Goal: Task Accomplishment & Management: Complete application form

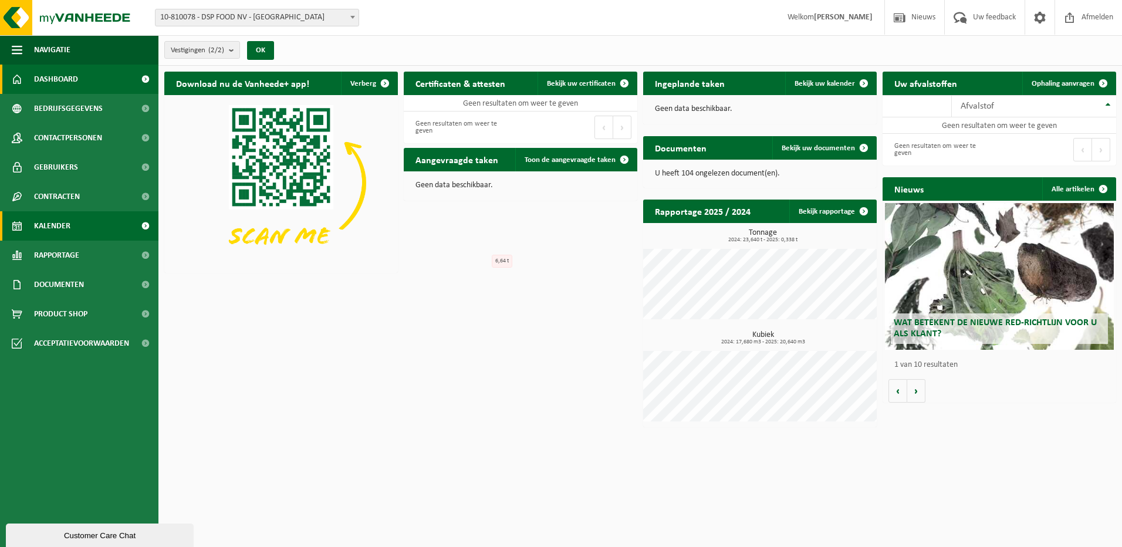
click at [91, 225] on link "Kalender" at bounding box center [79, 225] width 158 height 29
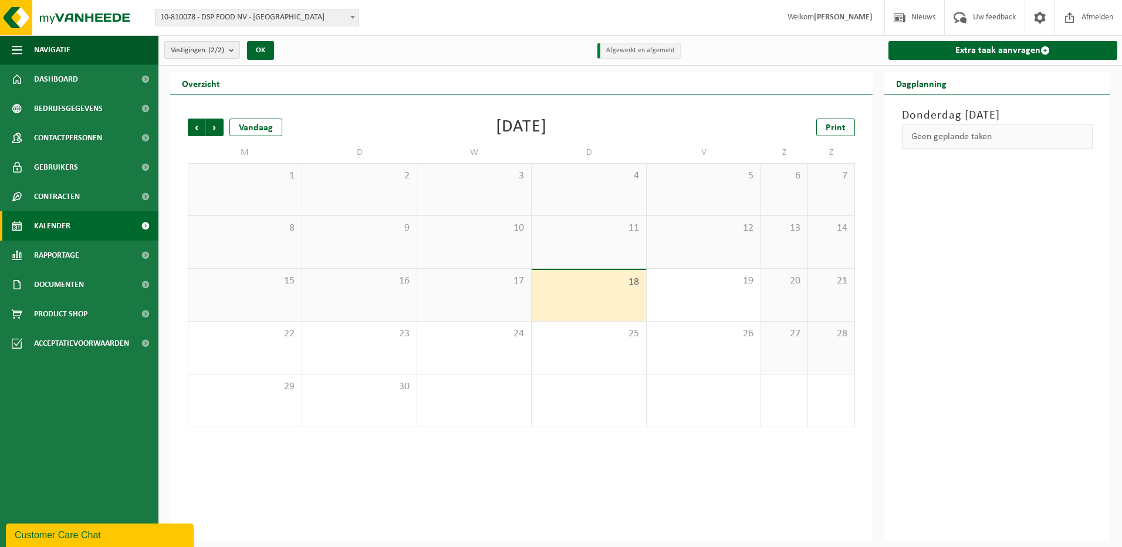
click at [346, 17] on span "10-810078 - DSP FOOD NV - [GEOGRAPHIC_DATA]" at bounding box center [256, 17] width 203 height 16
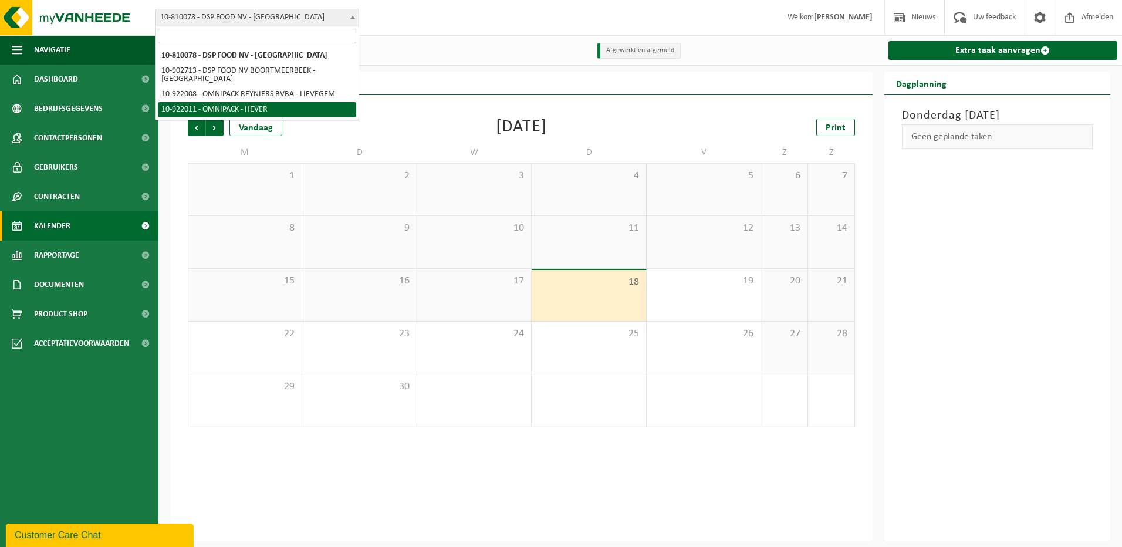
select select "130384"
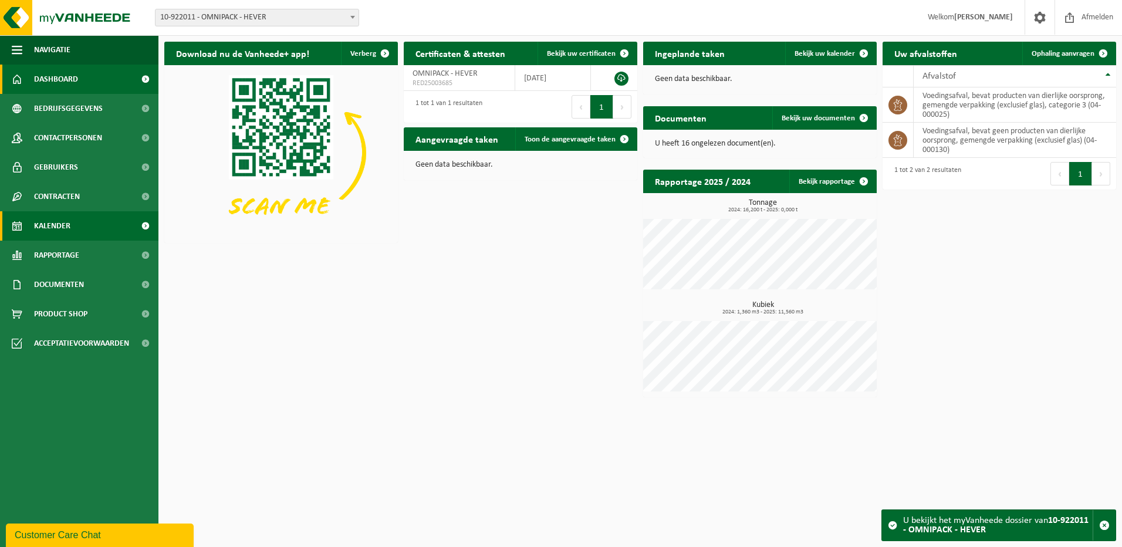
click at [75, 232] on link "Kalender" at bounding box center [79, 225] width 158 height 29
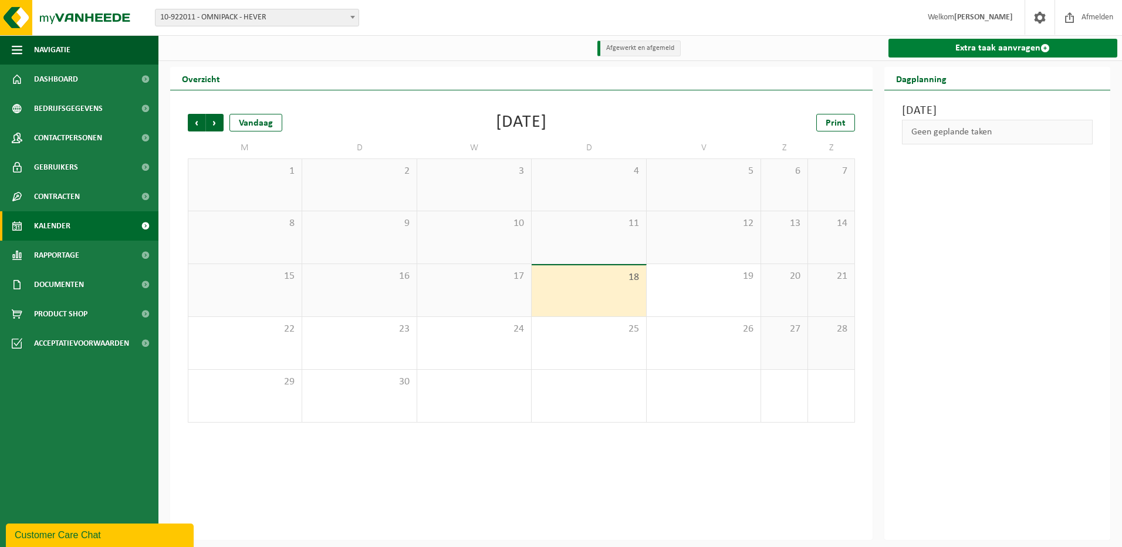
click at [1010, 50] on link "Extra taak aanvragen" at bounding box center [1002, 48] width 229 height 19
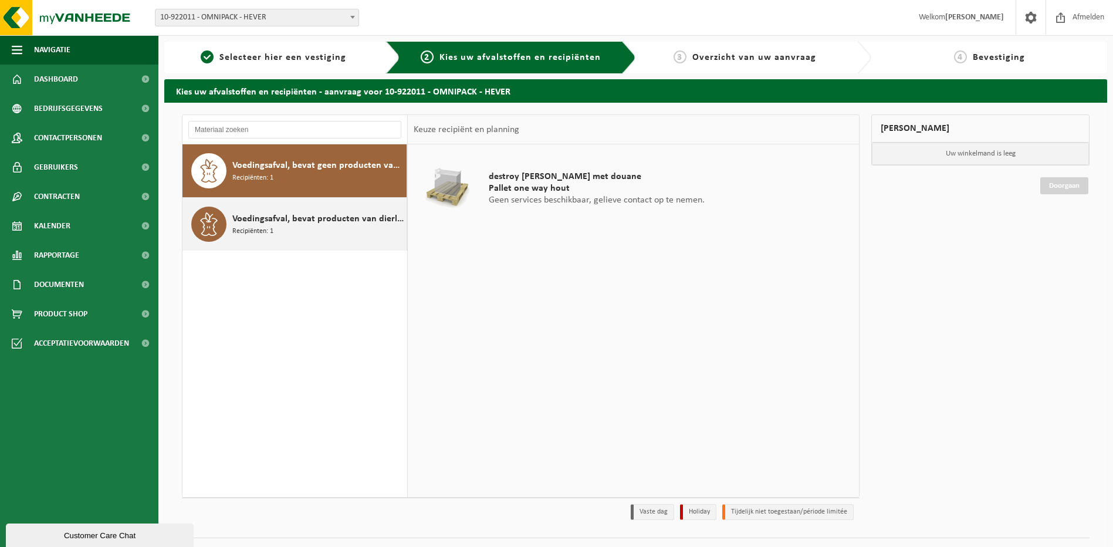
click at [330, 219] on span "Voedingsafval, bevat producten van dierlijke oorsprong, gemengde verpakking (ex…" at bounding box center [317, 219] width 171 height 14
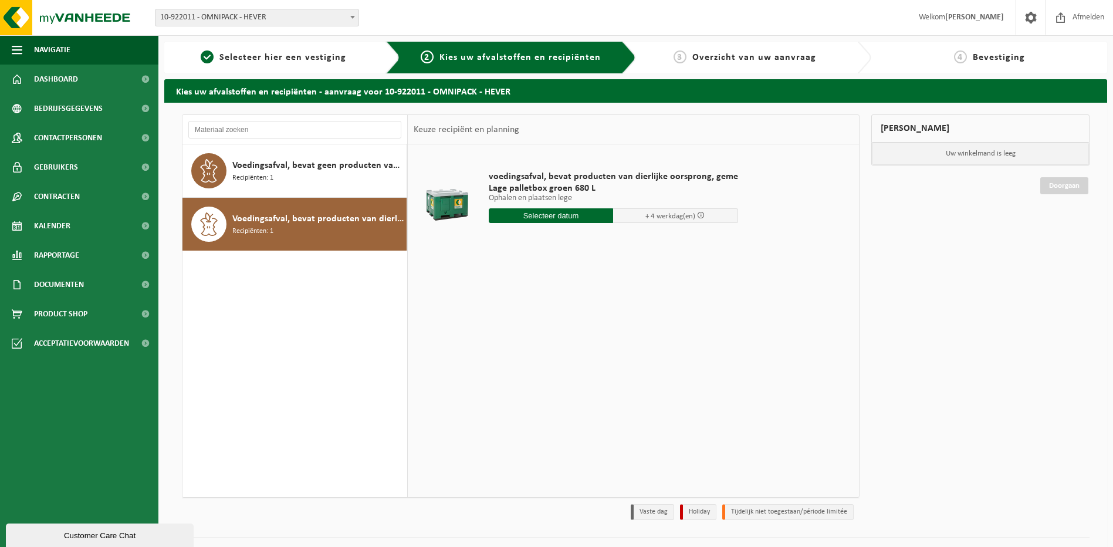
click at [580, 220] on input "text" at bounding box center [551, 215] width 125 height 15
click at [506, 338] on div "22" at bounding box center [499, 338] width 21 height 19
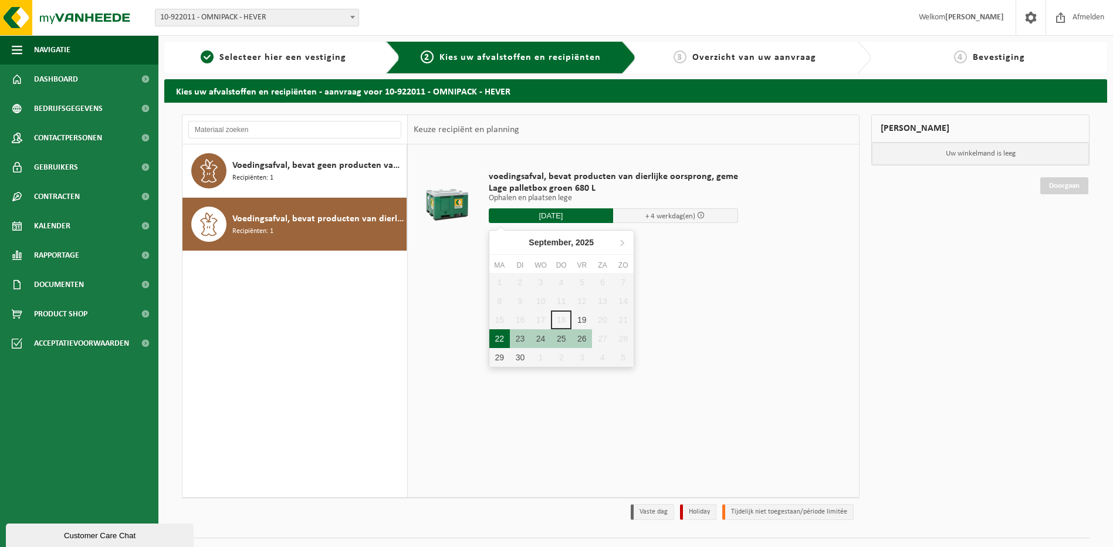
type input "Van 2025-09-22"
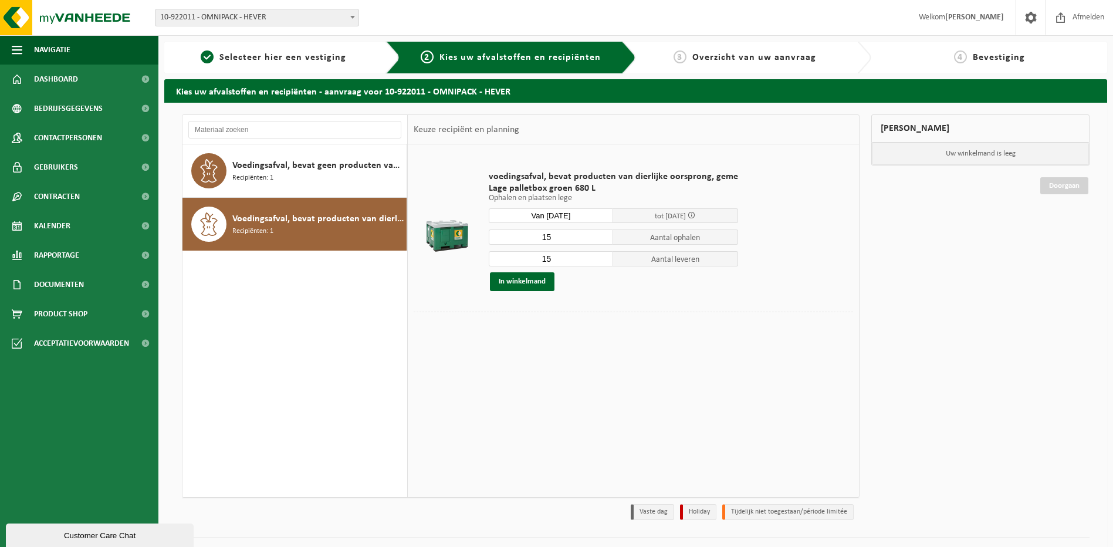
click at [582, 234] on input "15" at bounding box center [551, 236] width 125 height 15
click at [601, 239] on input "14" at bounding box center [551, 236] width 125 height 15
click at [601, 239] on input "13" at bounding box center [551, 236] width 125 height 15
click at [601, 239] on input "12" at bounding box center [551, 236] width 125 height 15
click at [601, 239] on input "11" at bounding box center [551, 236] width 125 height 15
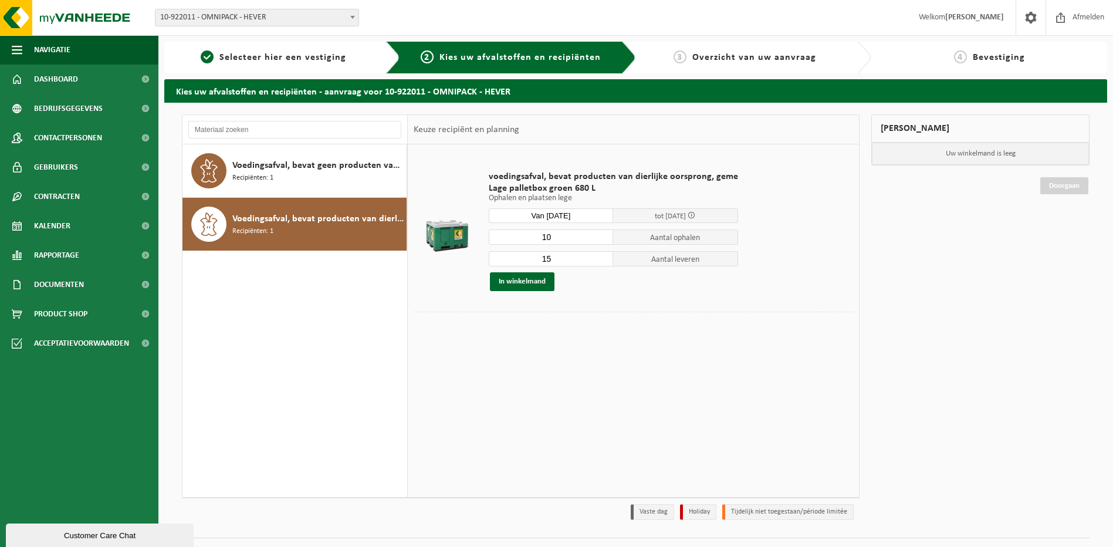
click at [601, 239] on input "10" at bounding box center [551, 236] width 125 height 15
click at [601, 239] on input "9" at bounding box center [551, 236] width 125 height 15
click at [601, 239] on input "8" at bounding box center [551, 236] width 125 height 15
click at [601, 239] on input "7" at bounding box center [551, 236] width 125 height 15
type input "6"
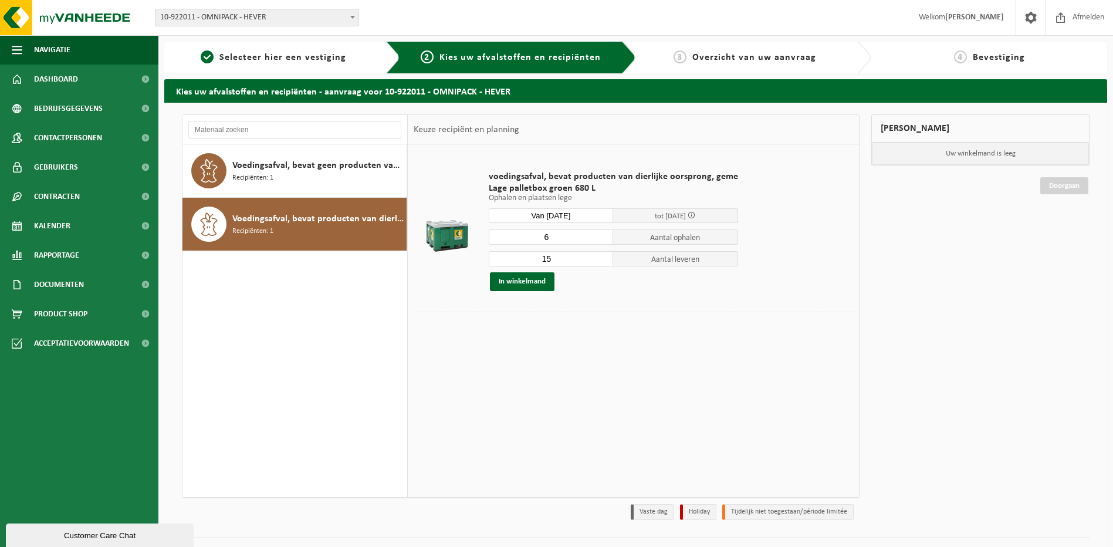
click at [601, 239] on input "6" at bounding box center [551, 236] width 125 height 15
click at [600, 262] on input "14" at bounding box center [551, 258] width 125 height 15
click at [600, 262] on input "13" at bounding box center [551, 258] width 125 height 15
click at [600, 262] on input "12" at bounding box center [551, 258] width 125 height 15
click at [600, 262] on input "11" at bounding box center [551, 258] width 125 height 15
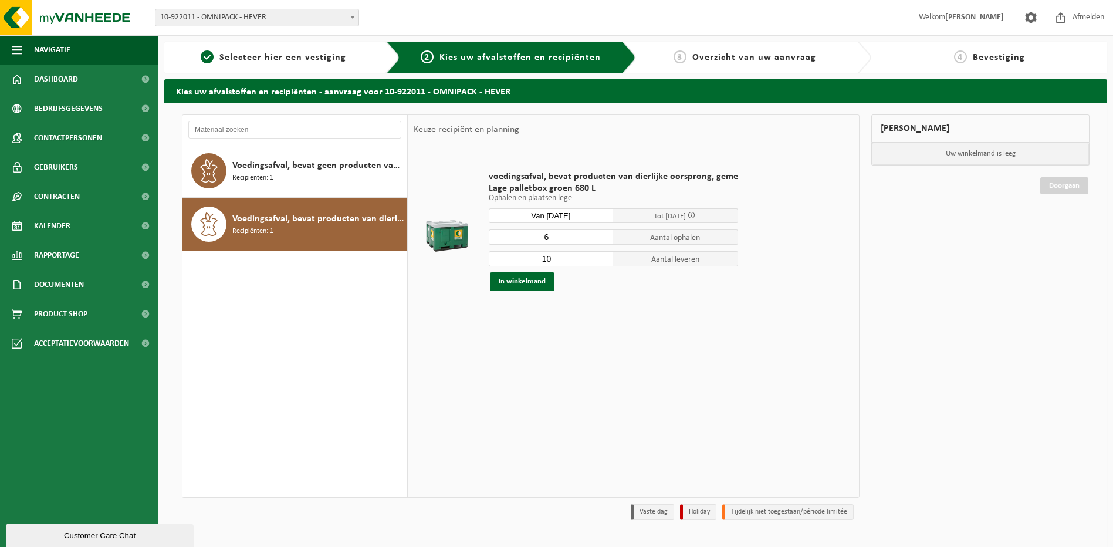
click at [600, 262] on input "10" at bounding box center [551, 258] width 125 height 15
click at [600, 262] on input "9" at bounding box center [551, 258] width 125 height 15
click at [600, 262] on input "8" at bounding box center [551, 258] width 125 height 15
click at [600, 262] on input "7" at bounding box center [551, 258] width 125 height 15
click at [600, 262] on input "6" at bounding box center [551, 258] width 125 height 15
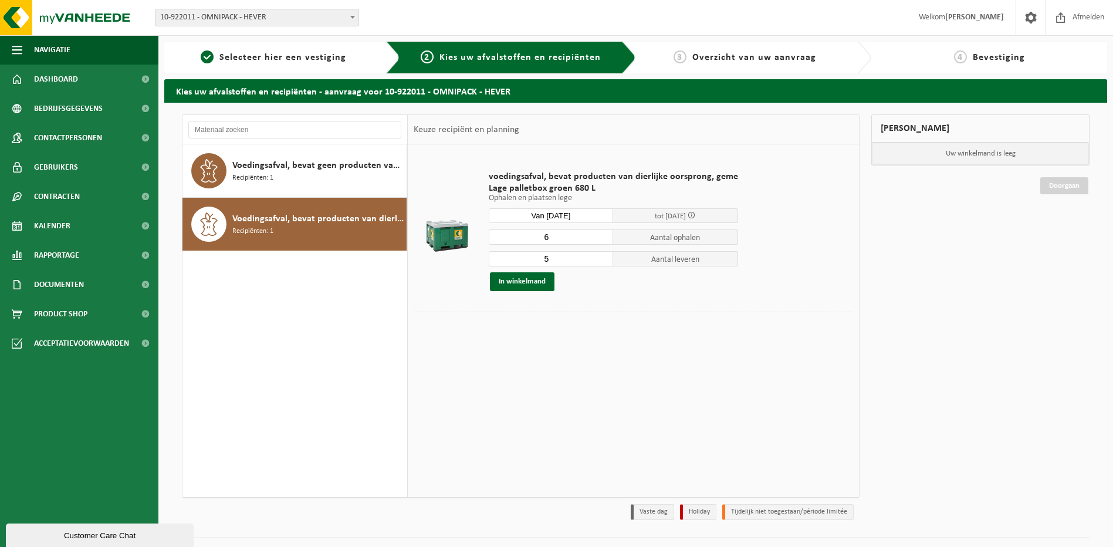
click at [600, 262] on input "5" at bounding box center [551, 258] width 125 height 15
type input "6"
click at [600, 258] on input "6" at bounding box center [551, 258] width 125 height 15
click at [543, 282] on button "In winkelmand" at bounding box center [522, 281] width 65 height 19
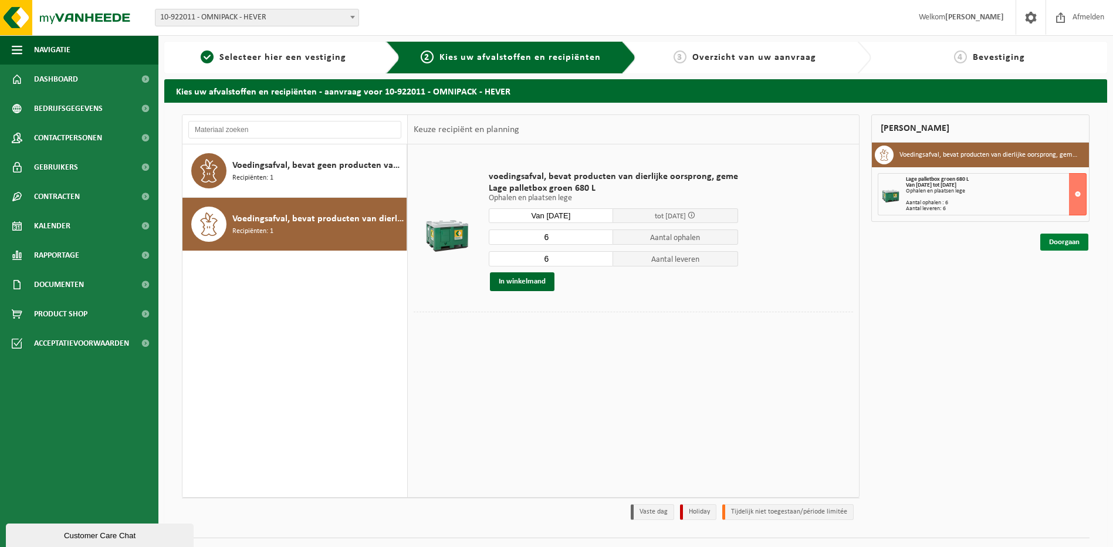
click at [1063, 243] on link "Doorgaan" at bounding box center [1064, 242] width 48 height 17
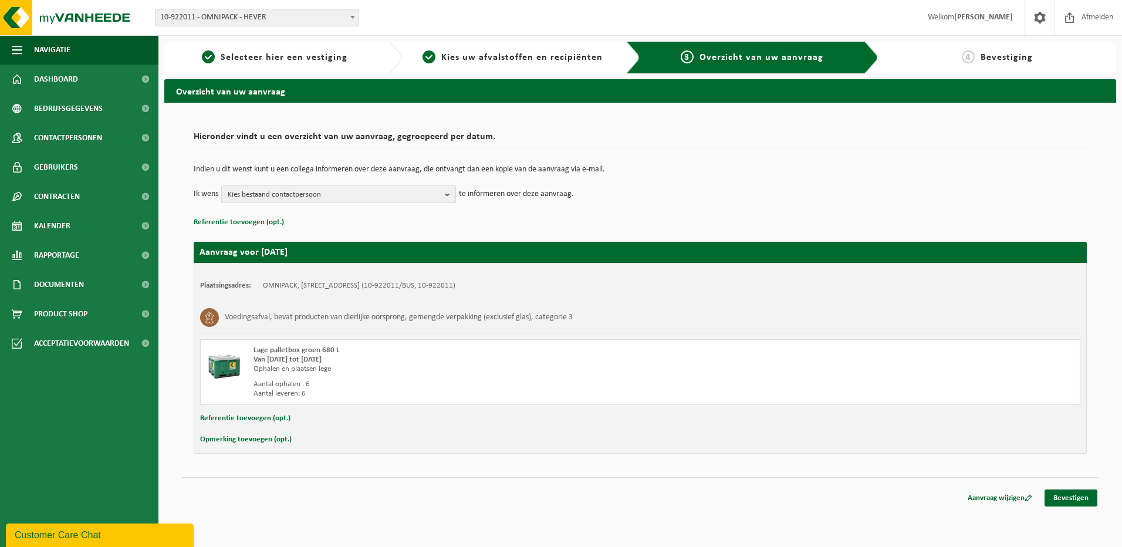
click at [423, 191] on span "Kies bestaand contactpersoon" at bounding box center [334, 195] width 212 height 18
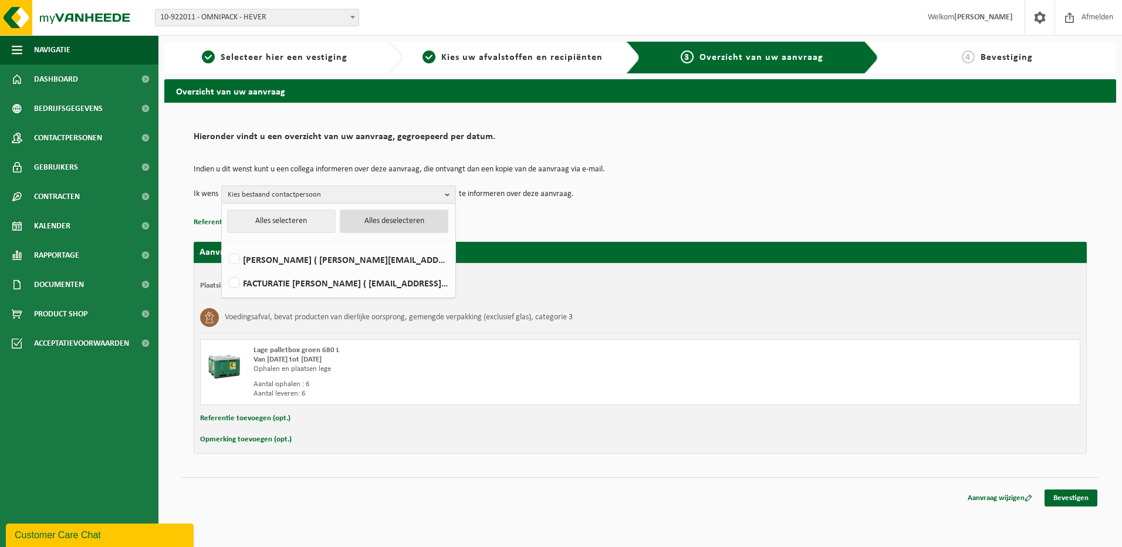
click at [422, 222] on button "Alles deselecteren" at bounding box center [394, 220] width 109 height 23
click at [393, 224] on button "Alles deselecteren" at bounding box center [394, 220] width 109 height 23
click at [588, 219] on p "Referentie toevoegen (opt.)" at bounding box center [640, 222] width 893 height 15
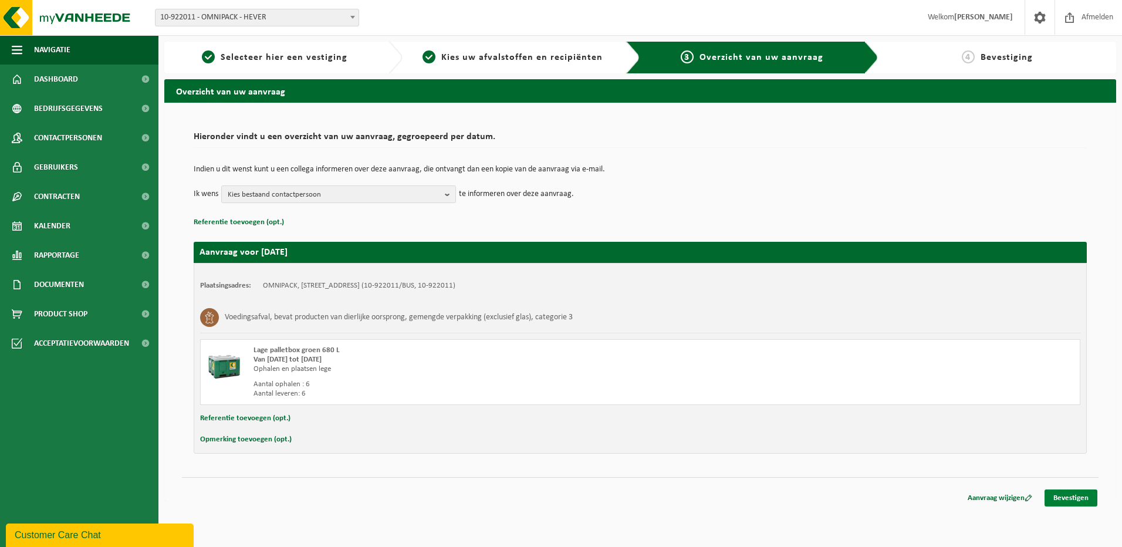
click at [1054, 498] on link "Bevestigen" at bounding box center [1070, 497] width 53 height 17
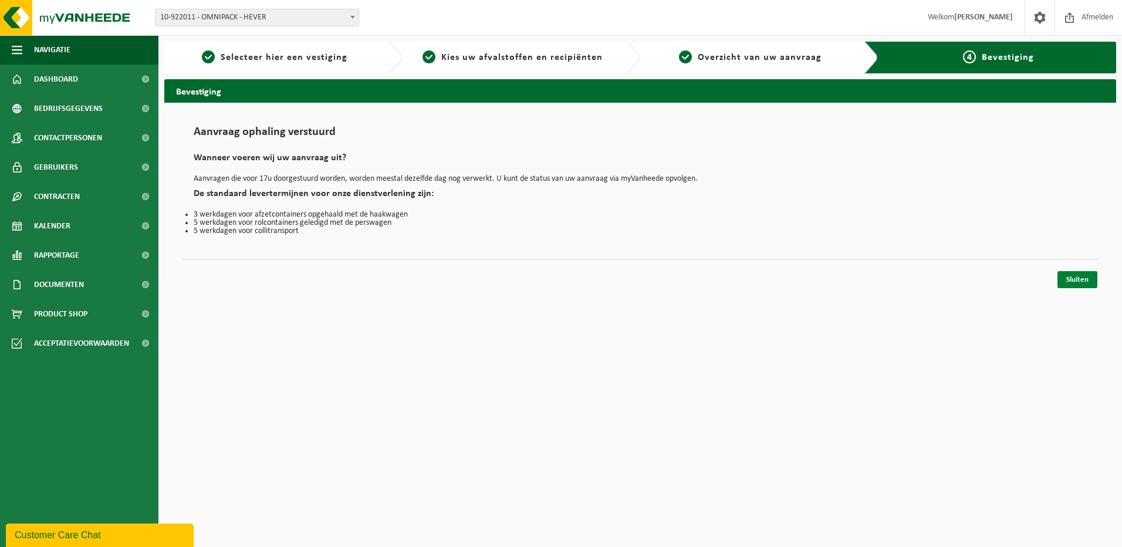
click at [1075, 280] on link "Sluiten" at bounding box center [1077, 279] width 40 height 17
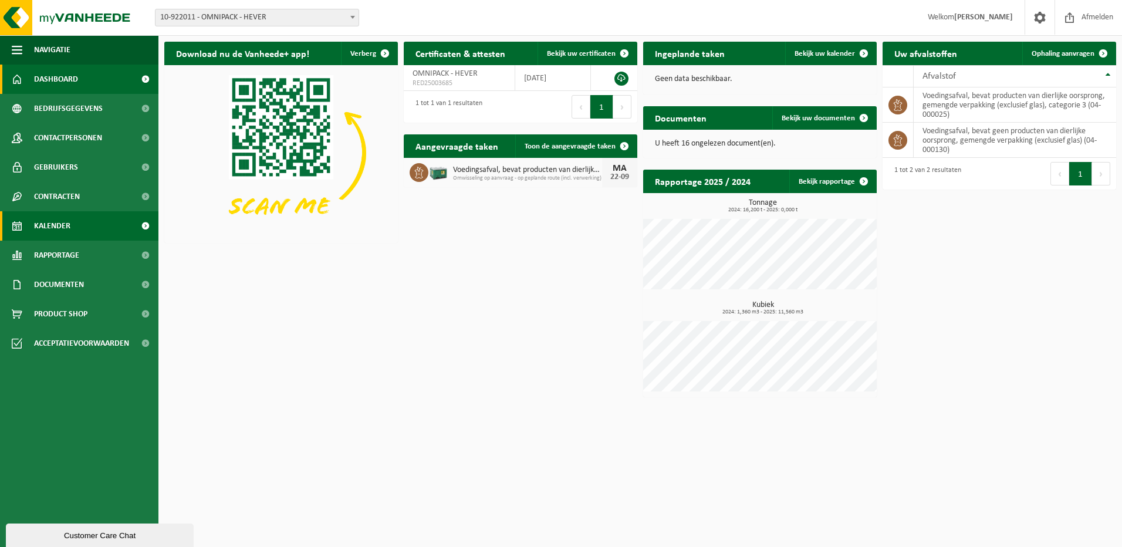
click at [65, 228] on span "Kalender" at bounding box center [52, 225] width 36 height 29
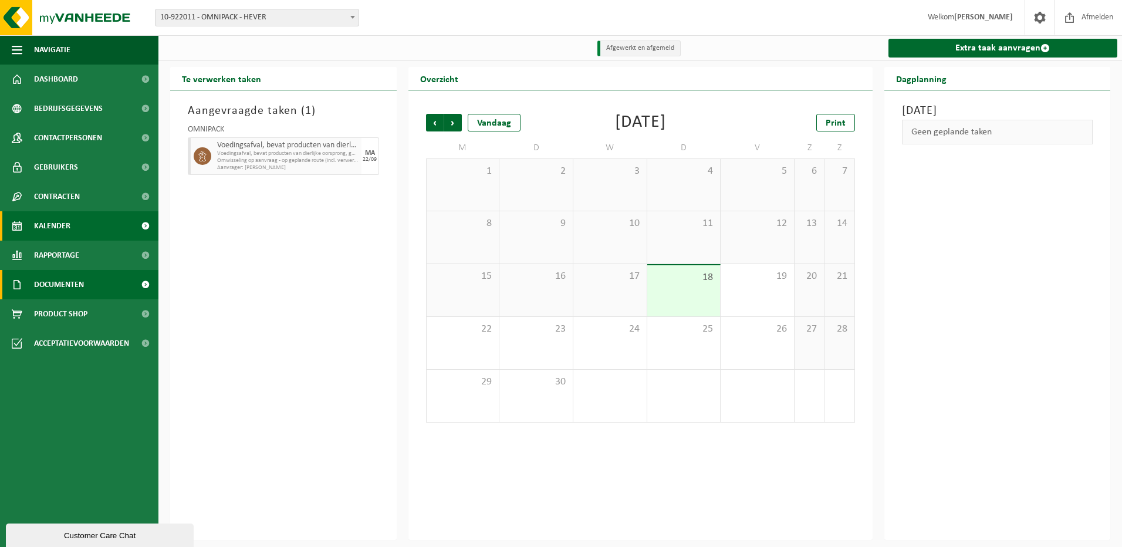
click at [88, 283] on link "Documenten" at bounding box center [79, 284] width 158 height 29
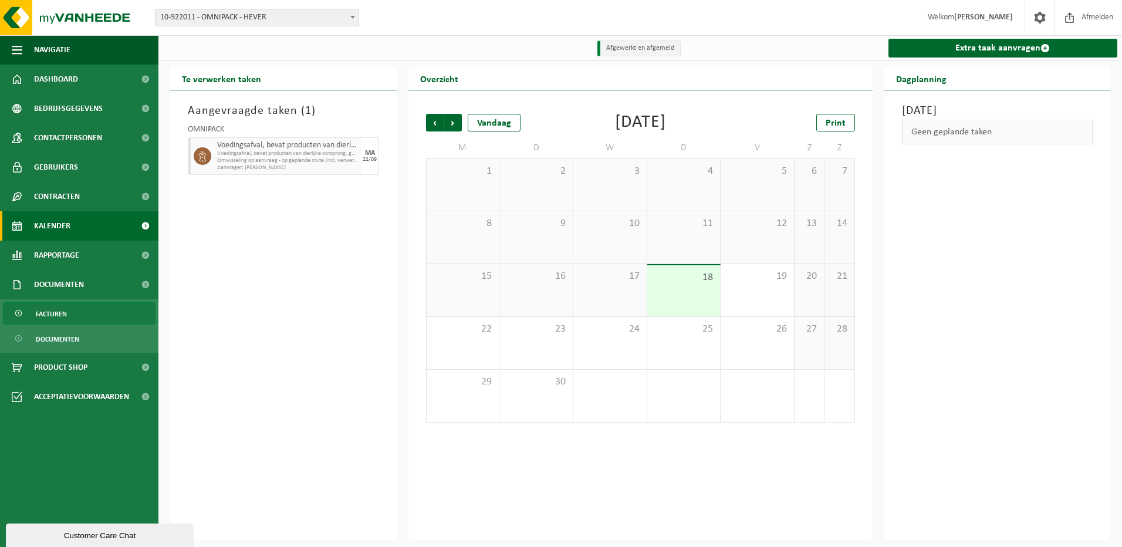
click at [68, 315] on link "Facturen" at bounding box center [79, 313] width 153 height 22
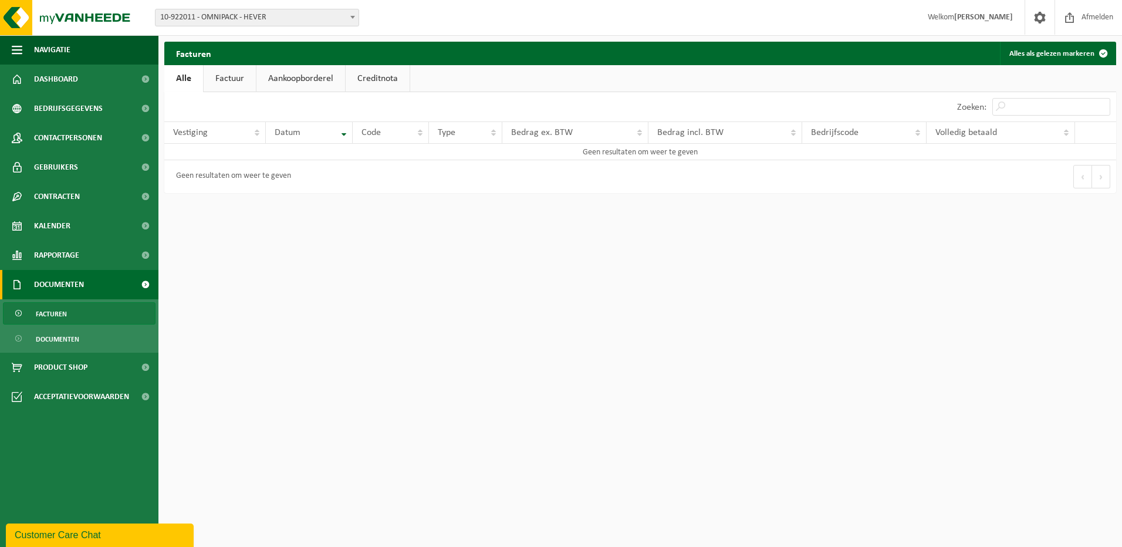
click at [56, 312] on span "Facturen" at bounding box center [51, 314] width 31 height 22
click at [42, 313] on span "Facturen" at bounding box center [51, 314] width 31 height 22
click at [19, 311] on span at bounding box center [19, 314] width 9 height 22
click at [233, 75] on link "Factuur" at bounding box center [230, 78] width 52 height 27
click at [337, 133] on div "Datum" at bounding box center [306, 132] width 63 height 9
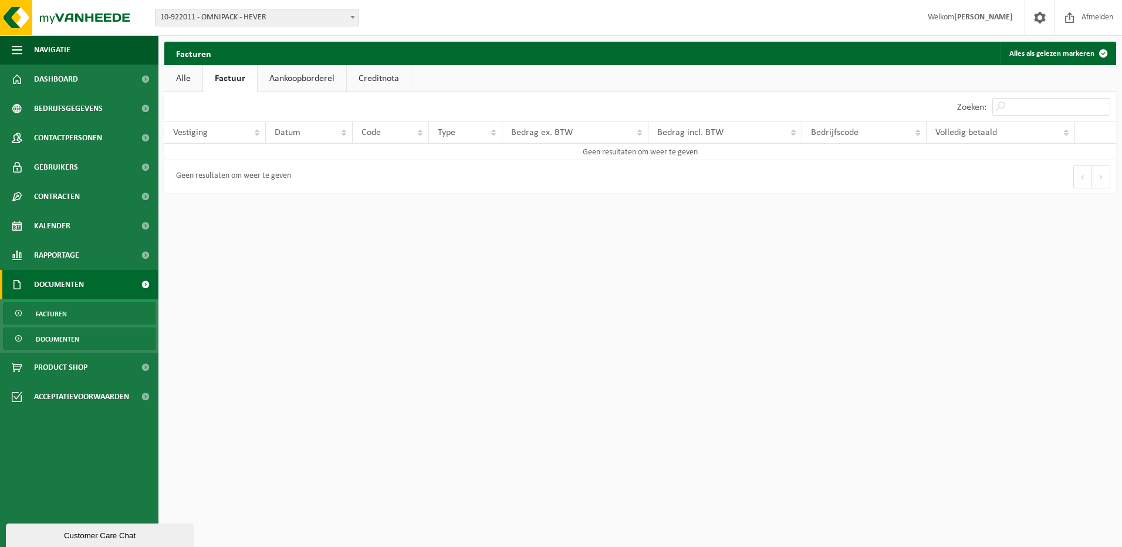
click at [62, 337] on span "Documenten" at bounding box center [57, 339] width 43 height 22
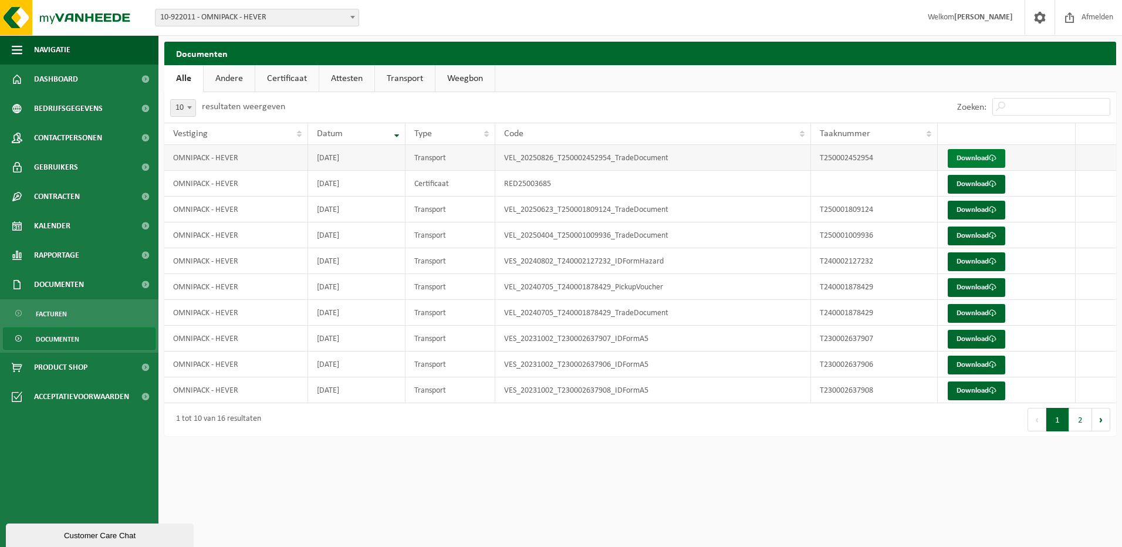
click at [963, 159] on link "Download" at bounding box center [977, 158] width 58 height 19
click at [980, 159] on link "Download" at bounding box center [977, 158] width 58 height 19
click at [975, 211] on link "Download" at bounding box center [977, 210] width 58 height 19
click at [46, 315] on span "Facturen" at bounding box center [51, 314] width 31 height 22
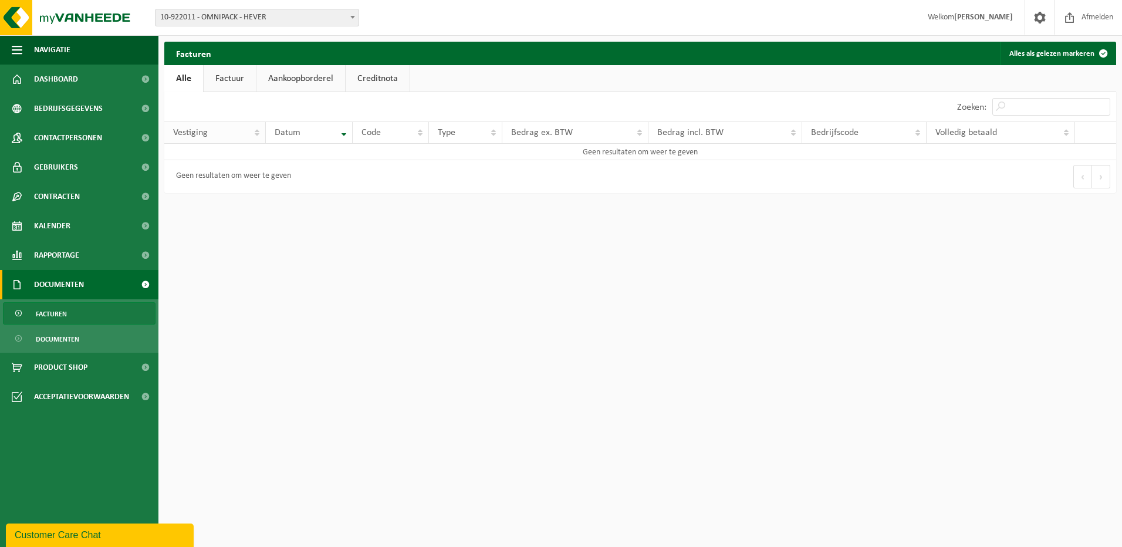
click at [256, 131] on th "Vestiging" at bounding box center [215, 132] width 102 height 22
click at [239, 83] on link "Factuur" at bounding box center [230, 78] width 52 height 27
click at [411, 146] on td "Geen resultaten om weer te geven" at bounding box center [640, 152] width 952 height 16
click at [374, 68] on link "Creditnota" at bounding box center [379, 78] width 64 height 27
click at [313, 79] on link "Aankoopborderel" at bounding box center [300, 78] width 89 height 27
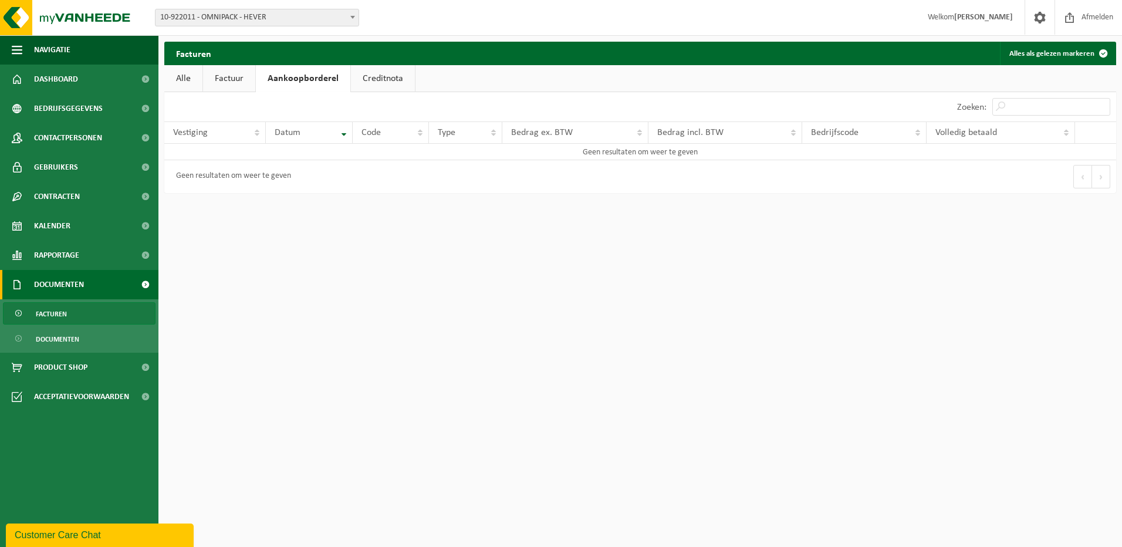
click at [226, 81] on link "Factuur" at bounding box center [229, 78] width 52 height 27
click at [225, 137] on th "Vestiging" at bounding box center [215, 132] width 102 height 22
click at [259, 130] on th "Vestiging" at bounding box center [215, 132] width 102 height 22
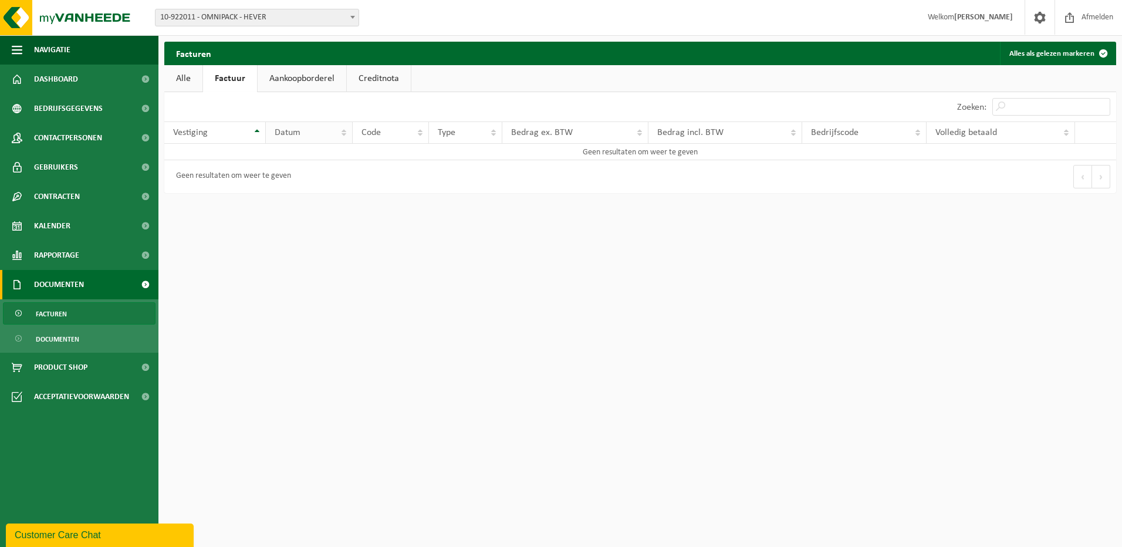
click at [325, 131] on div "Datum" at bounding box center [306, 132] width 63 height 9
click at [1056, 49] on button "Alles als gelezen markeren" at bounding box center [1057, 53] width 115 height 23
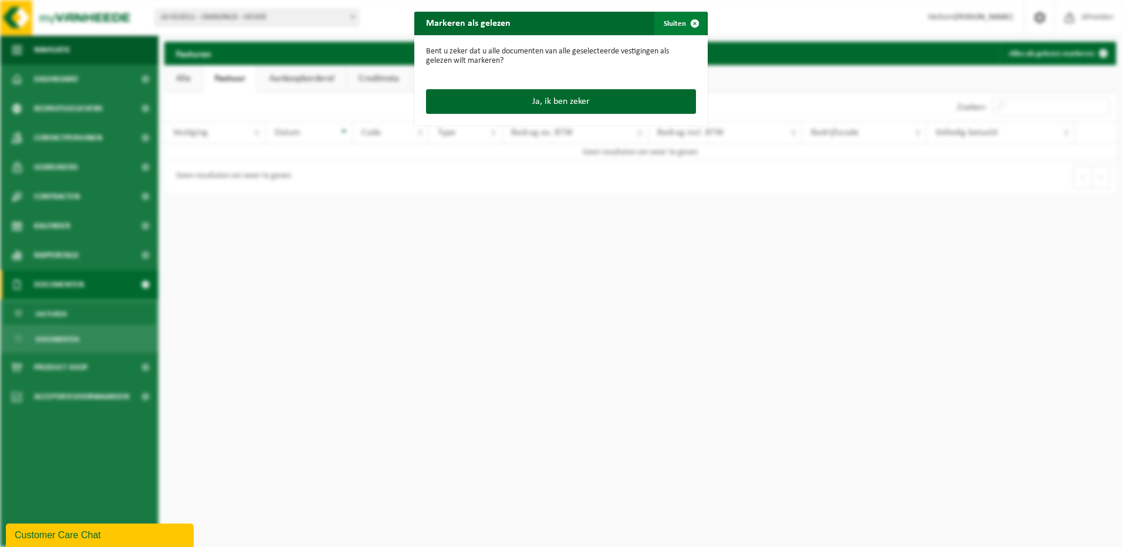
click at [693, 22] on span "button" at bounding box center [694, 23] width 23 height 23
